Goal: Task Accomplishment & Management: Manage account settings

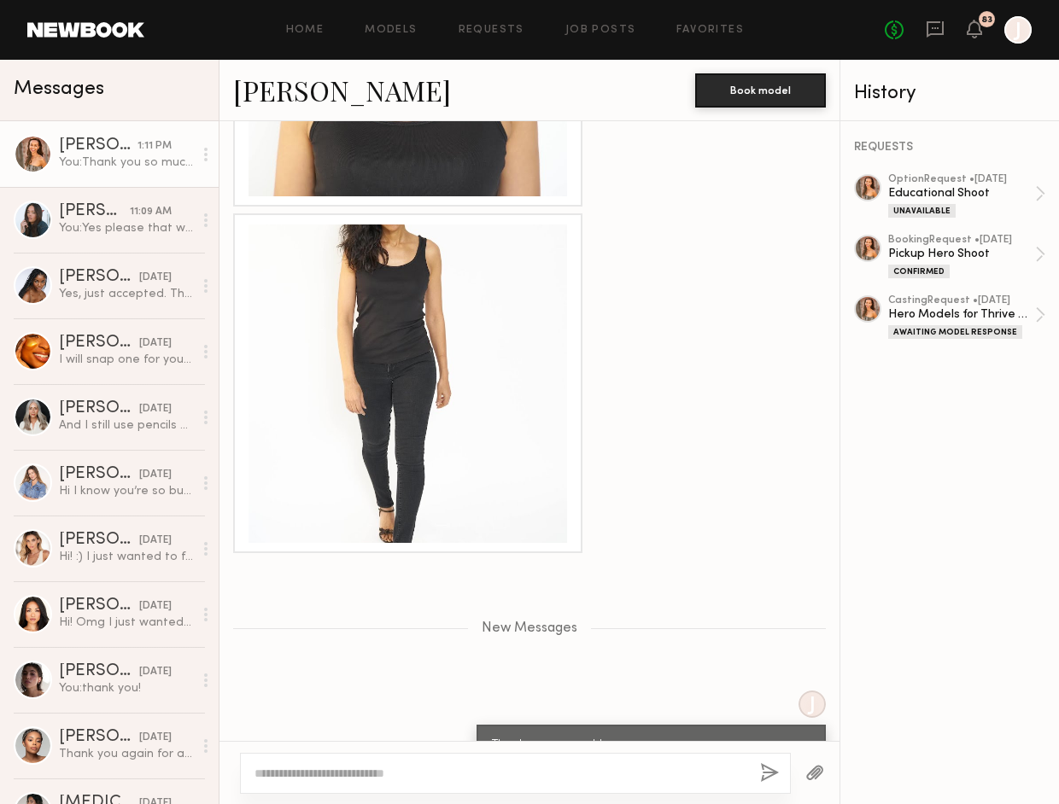
scroll to position [3527, 0]
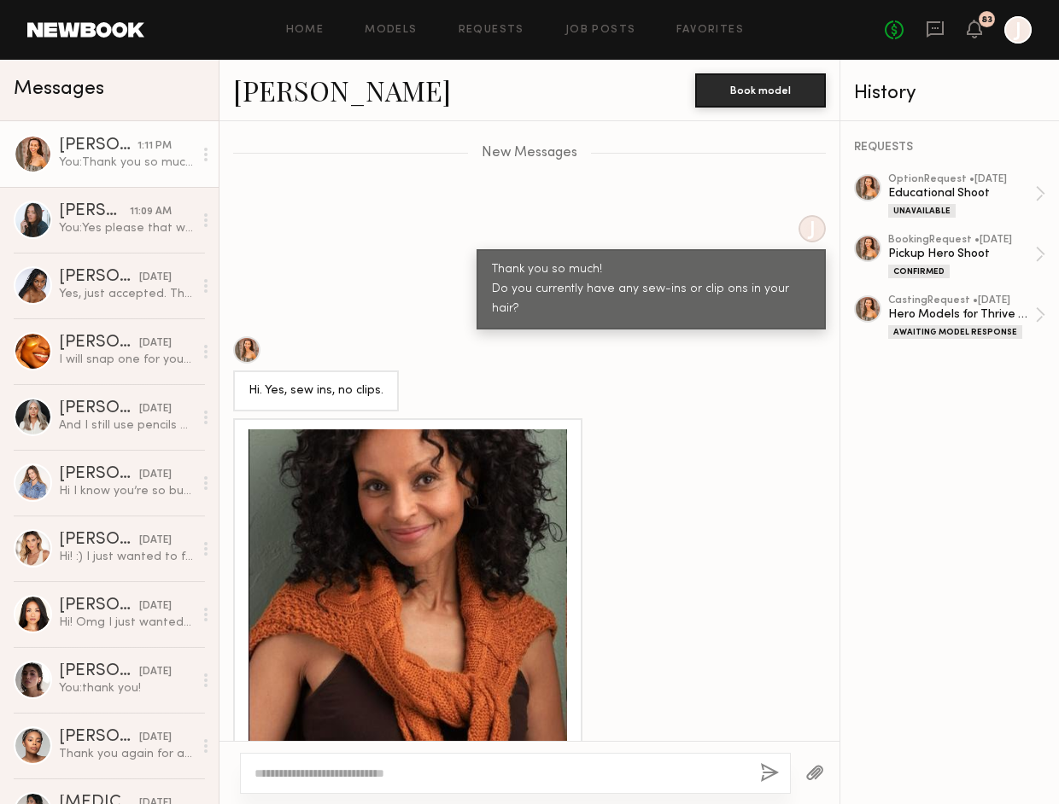
click at [323, 774] on textarea at bounding box center [500, 773] width 492 height 17
drag, startPoint x: 356, startPoint y: 563, endPoint x: 311, endPoint y: 551, distance: 46.8
click at [311, 551] on div at bounding box center [407, 588] width 318 height 318
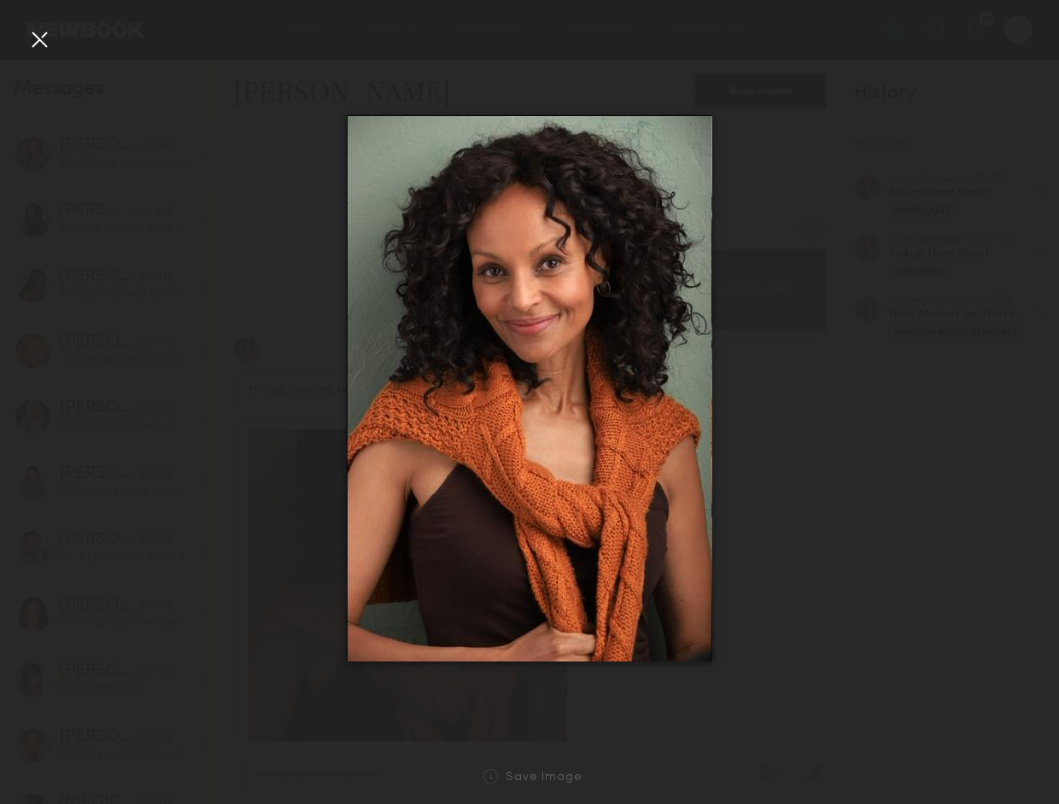
click at [896, 589] on div at bounding box center [529, 388] width 1059 height 722
click at [32, 33] on div at bounding box center [39, 39] width 27 height 27
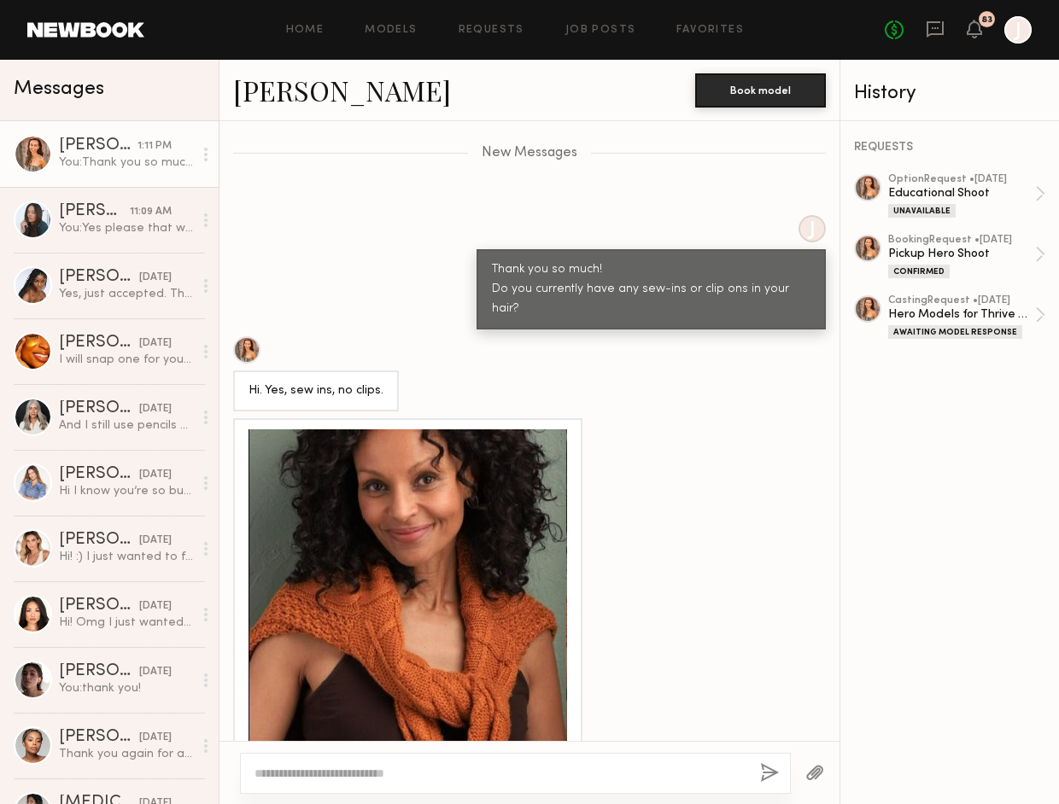
click at [487, 561] on div at bounding box center [407, 588] width 318 height 318
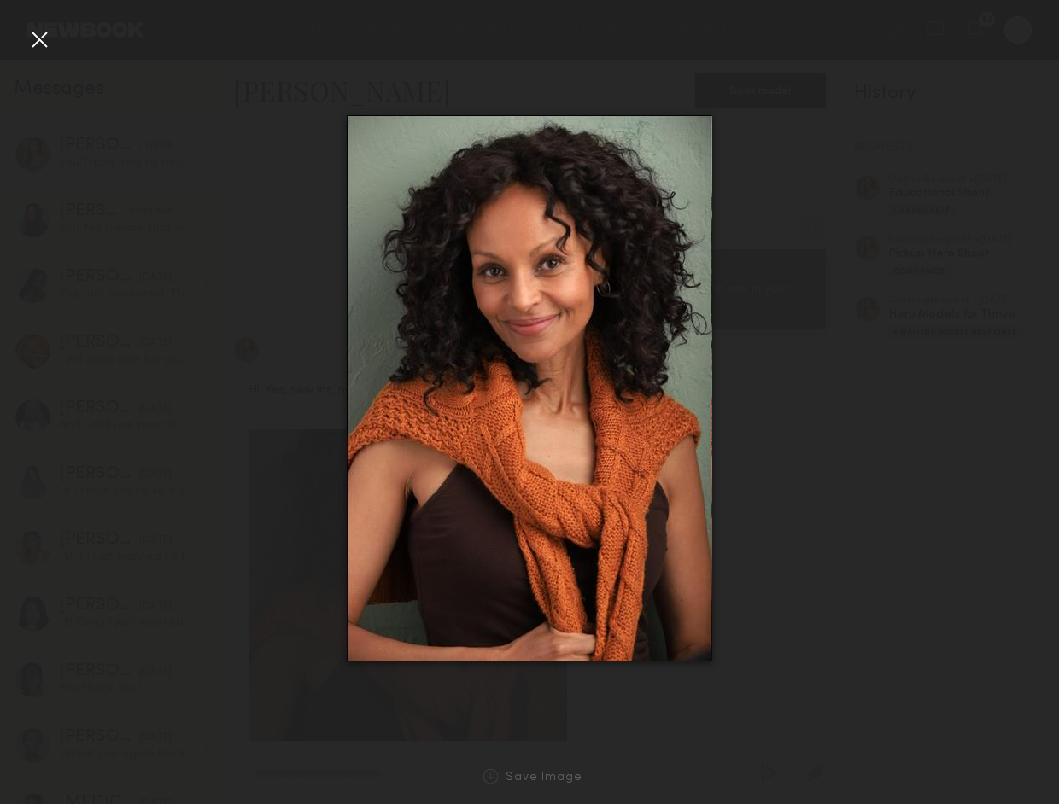
click at [831, 541] on div at bounding box center [529, 388] width 1059 height 722
click at [46, 44] on div at bounding box center [39, 39] width 27 height 27
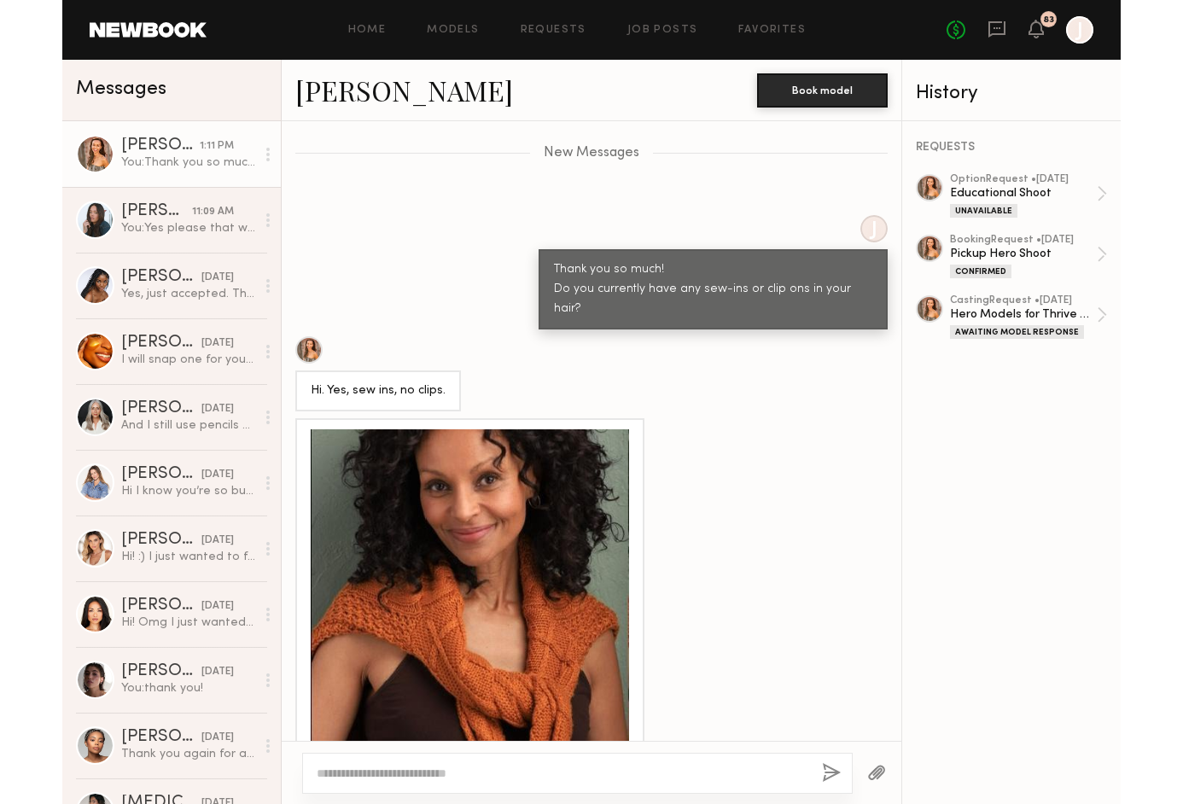
scroll to position [3526, 0]
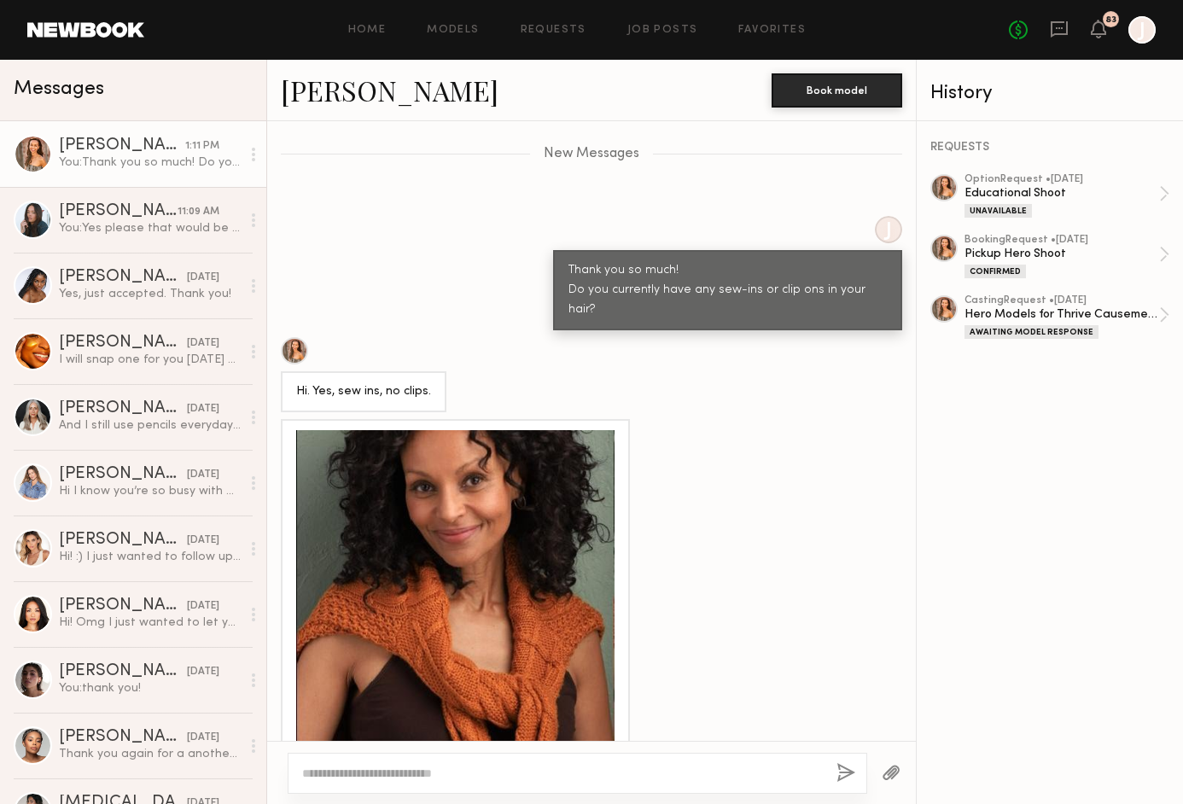
click at [380, 773] on textarea at bounding box center [562, 773] width 521 height 17
type textarea "**********"
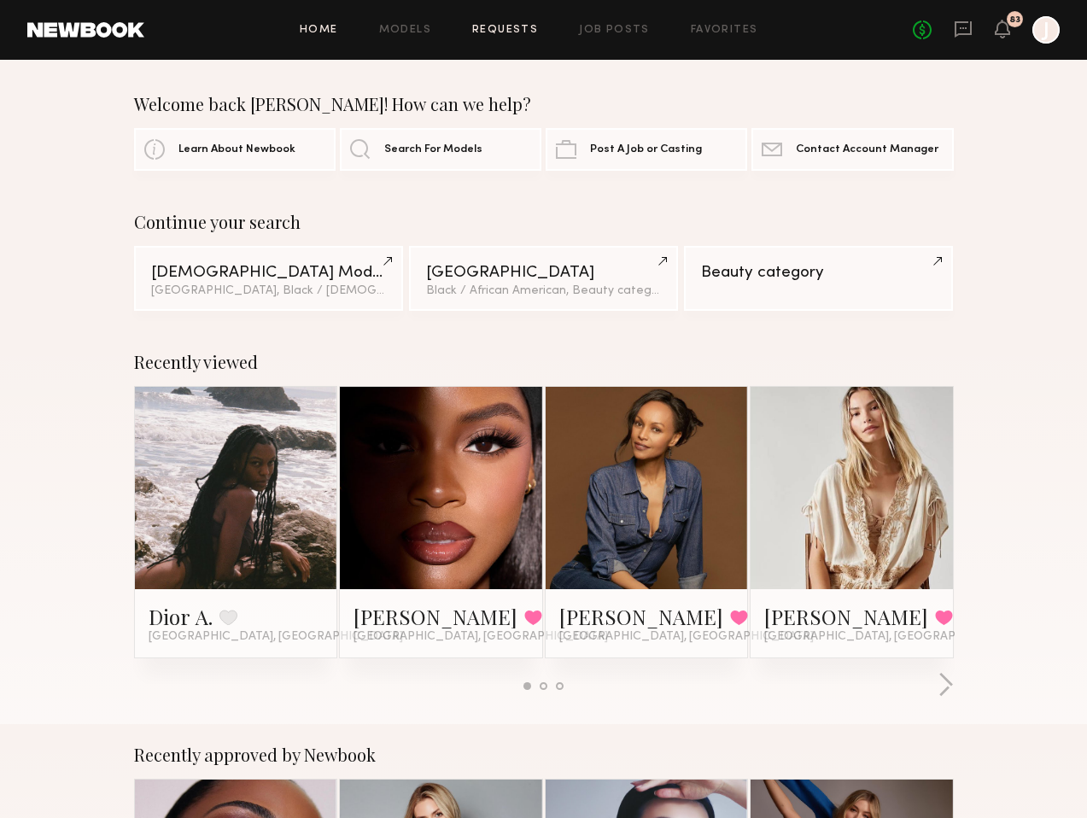
click at [518, 26] on link "Requests" at bounding box center [505, 30] width 66 height 11
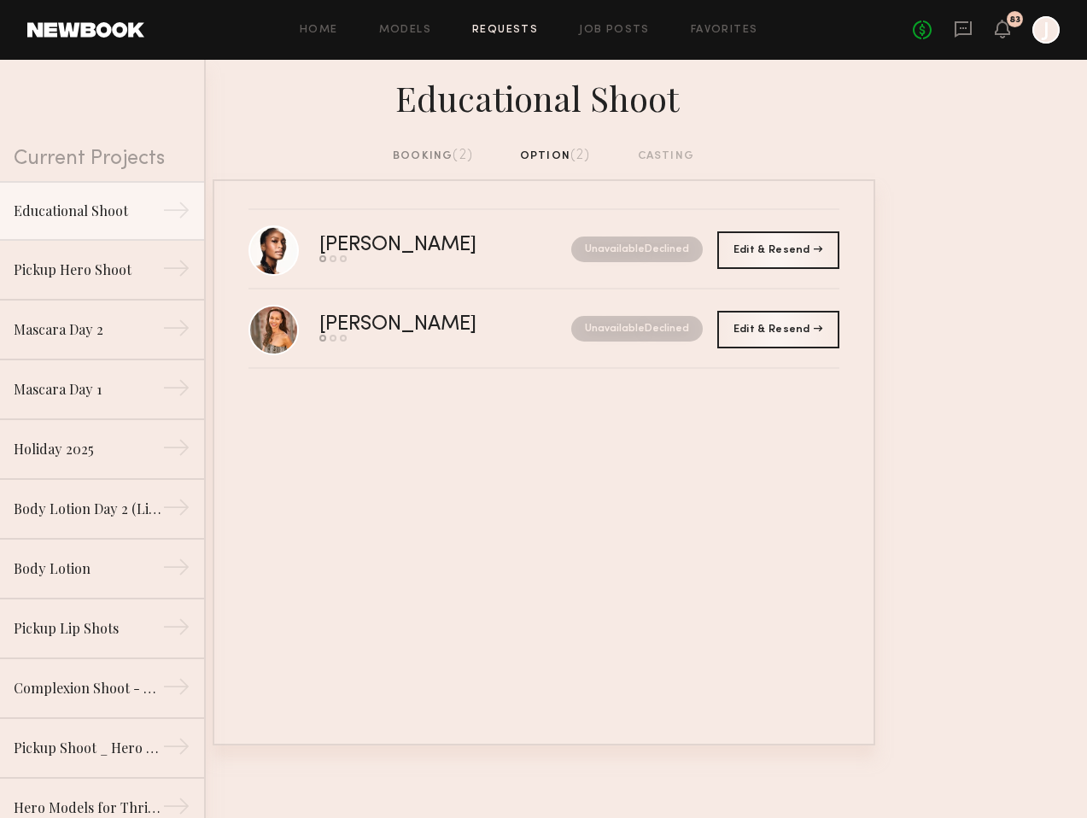
click at [426, 155] on div "booking (2)" at bounding box center [433, 156] width 80 height 19
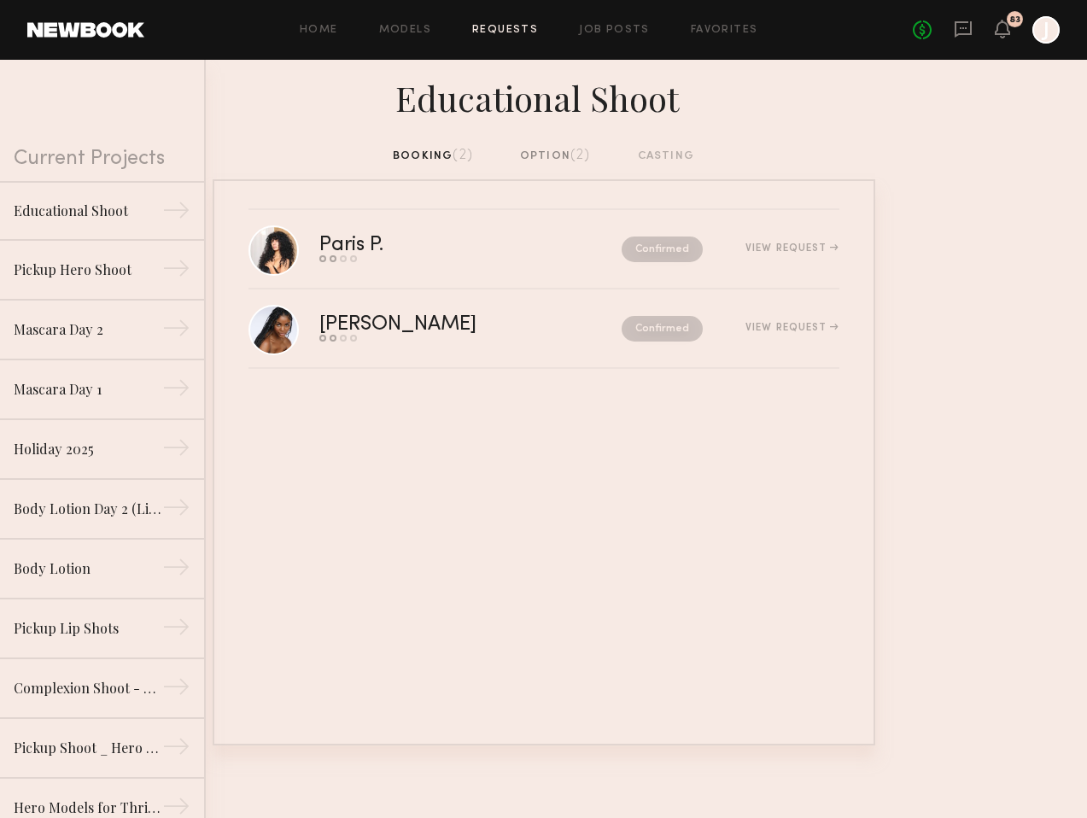
click at [546, 156] on div "option (2)" at bounding box center [555, 156] width 71 height 19
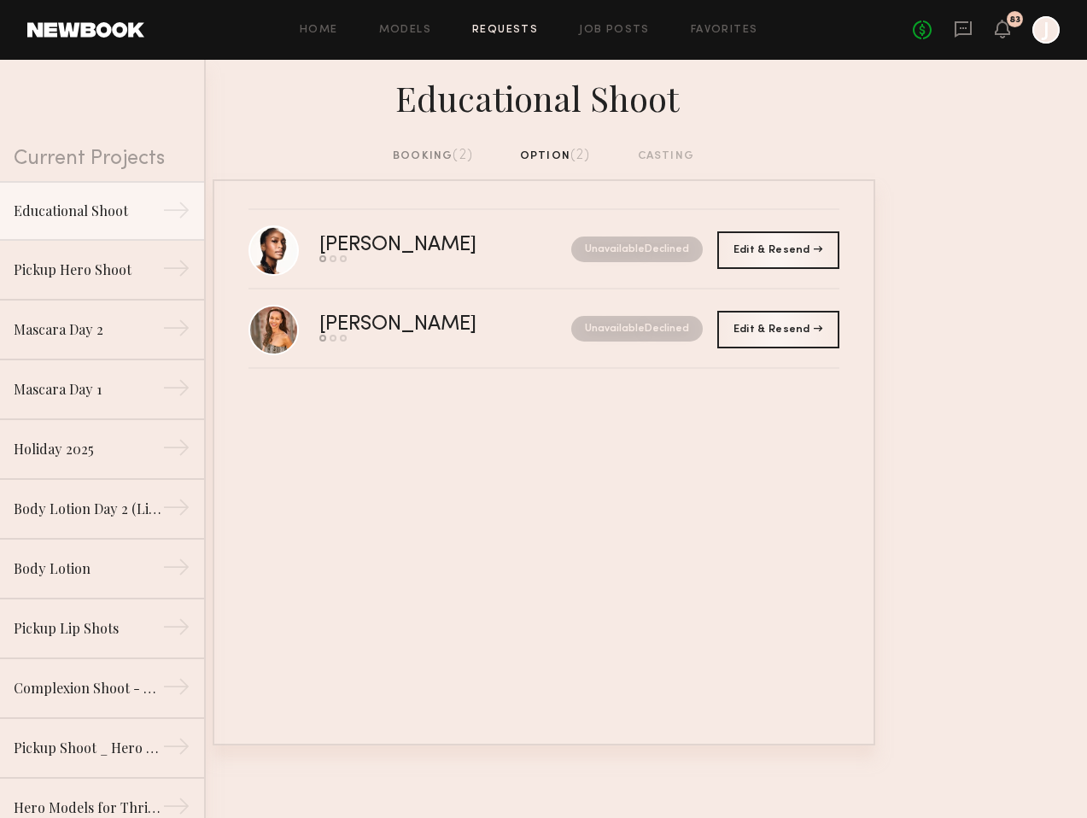
click at [458, 153] on span "(2)" at bounding box center [462, 156] width 20 height 14
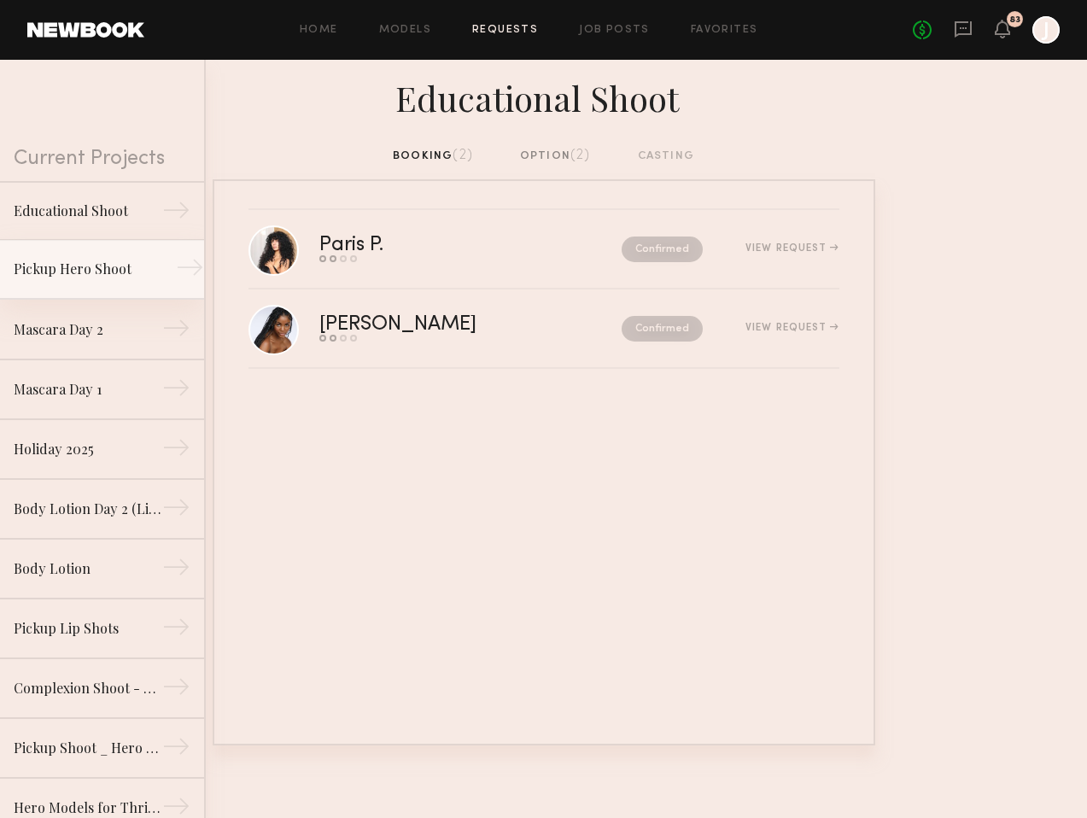
click at [85, 275] on div "Pickup Hero Shoot" at bounding box center [88, 269] width 149 height 20
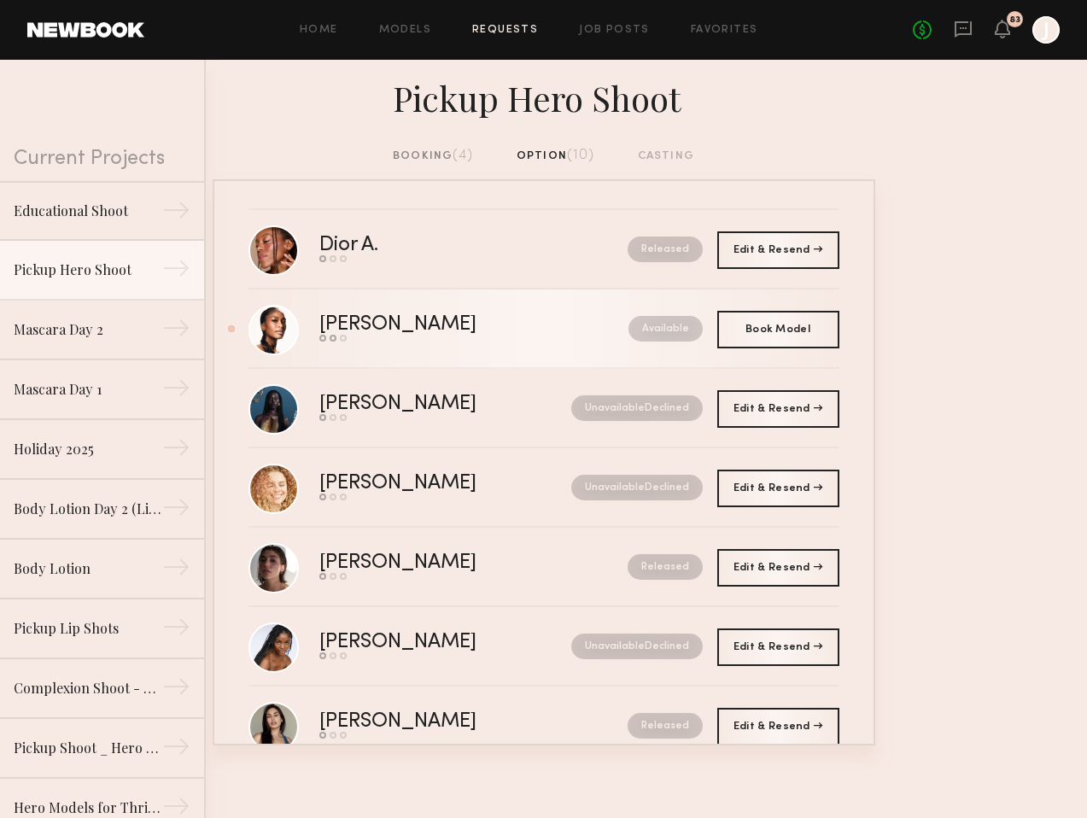
click at [552, 335] on div "Available" at bounding box center [627, 329] width 150 height 26
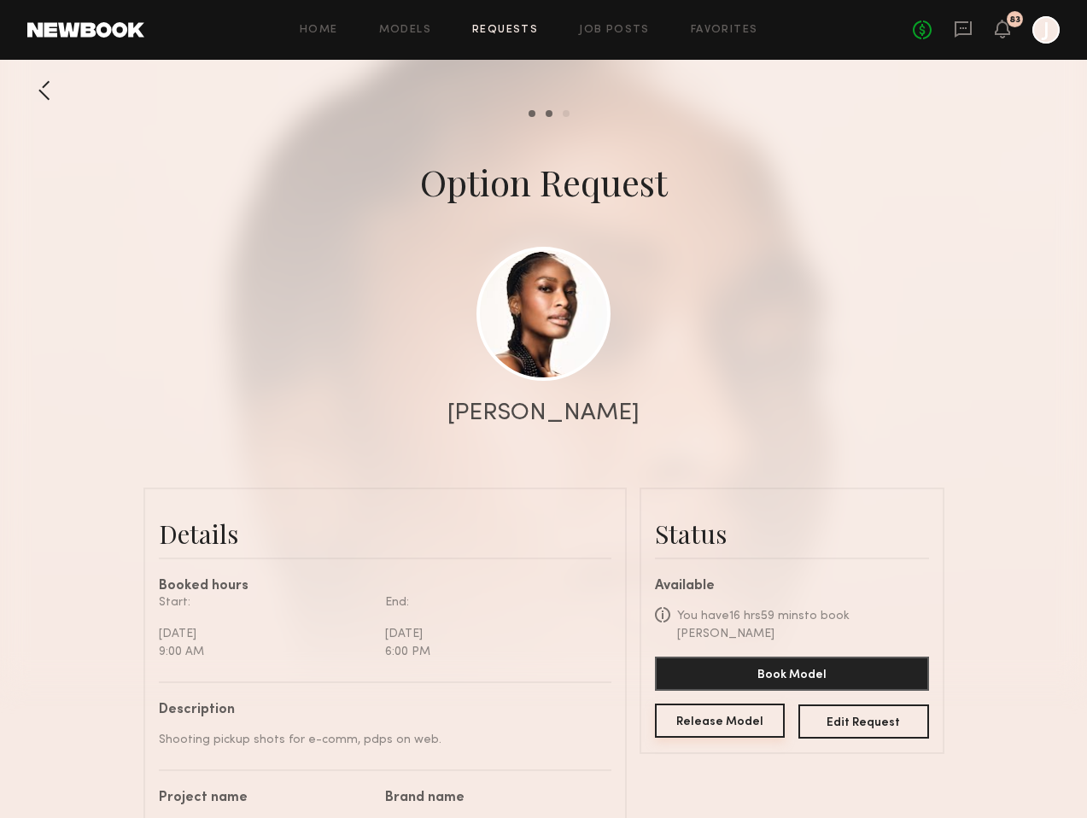
click at [701, 718] on button "Release Model" at bounding box center [720, 720] width 131 height 34
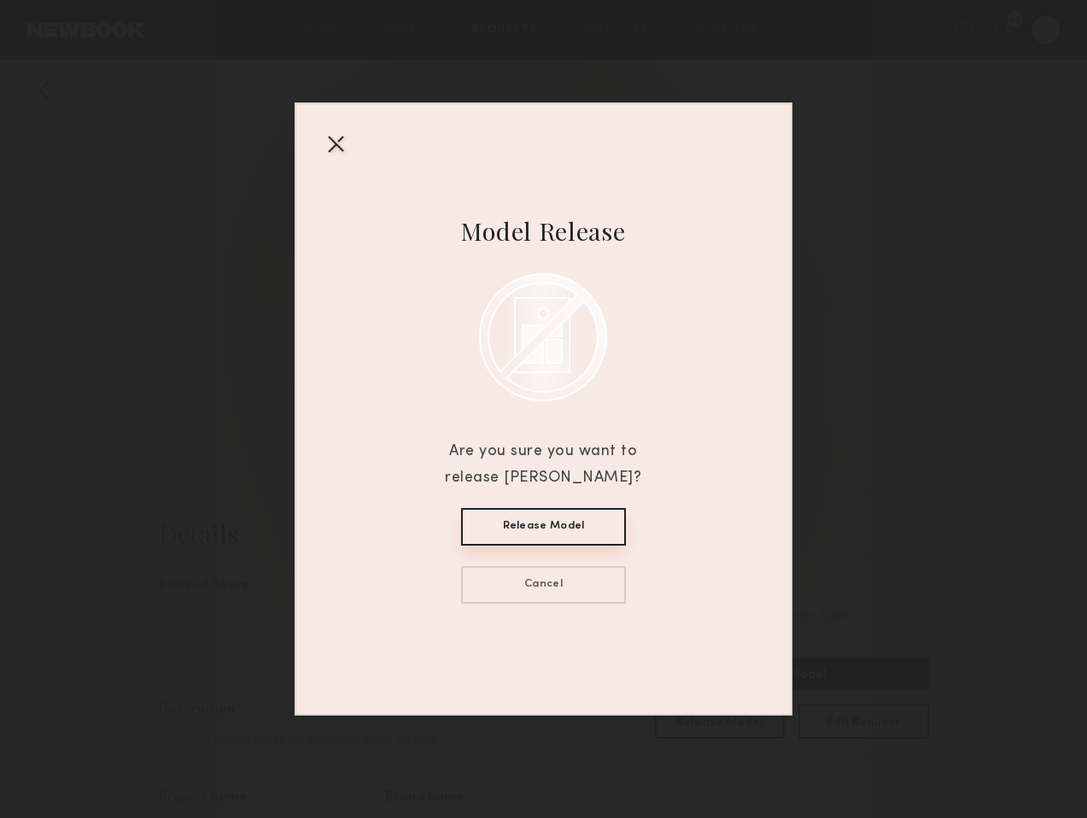
click at [575, 531] on button "Release Model" at bounding box center [543, 527] width 165 height 38
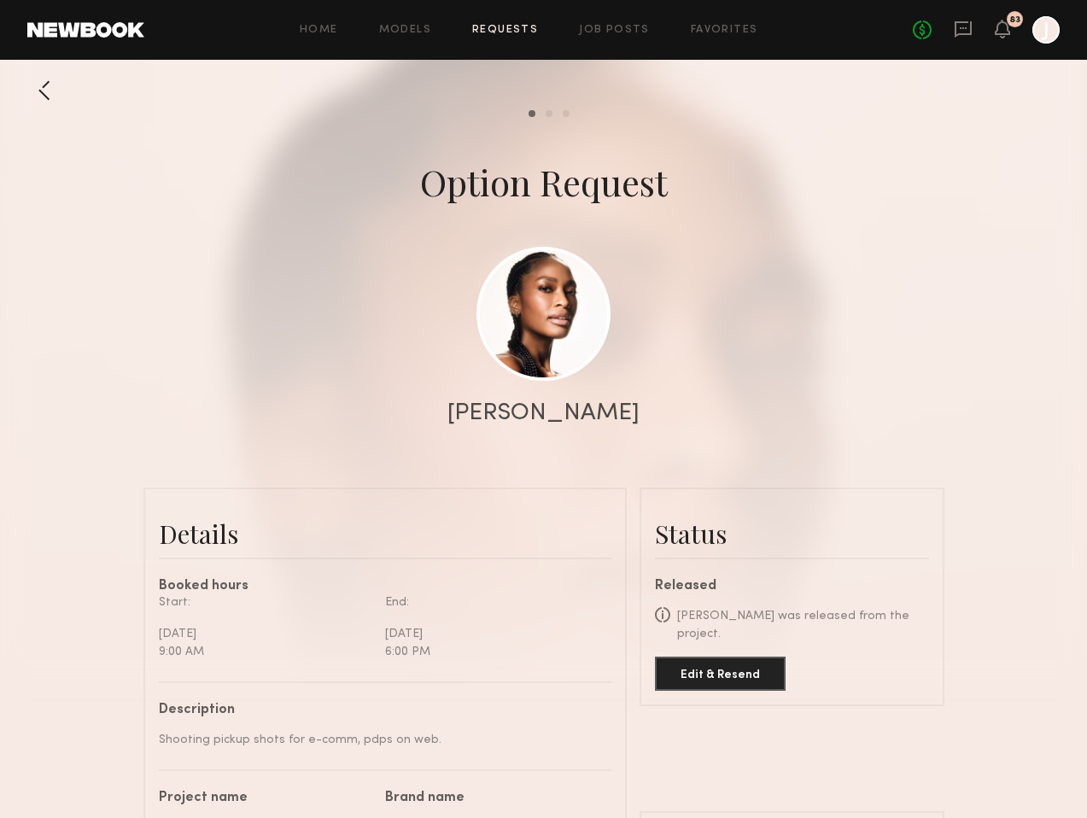
click at [36, 85] on div at bounding box center [44, 90] width 34 height 34
